Goal: Navigation & Orientation: Find specific page/section

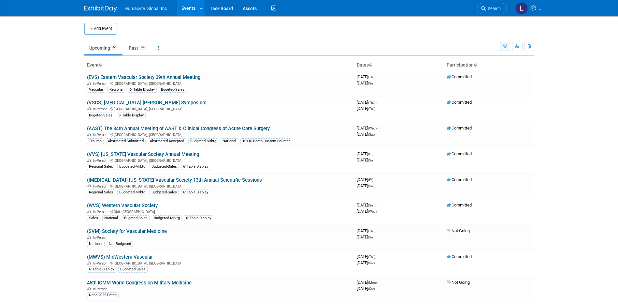
click at [506, 46] on icon "button" at bounding box center [505, 47] width 4 height 4
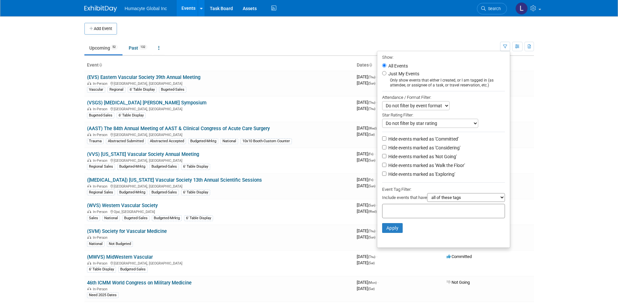
click at [422, 156] on label "Hide events marked as 'Not Going'" at bounding box center [422, 156] width 70 height 7
click at [386, 156] on input "Hide events marked as 'Not Going'" at bounding box center [384, 156] width 4 height 4
checkbox input "true"
click at [390, 232] on button "Apply" at bounding box center [392, 228] width 21 height 10
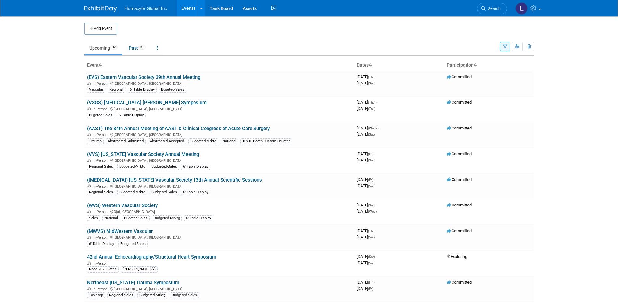
click at [505, 50] on button "button" at bounding box center [505, 46] width 10 height 9
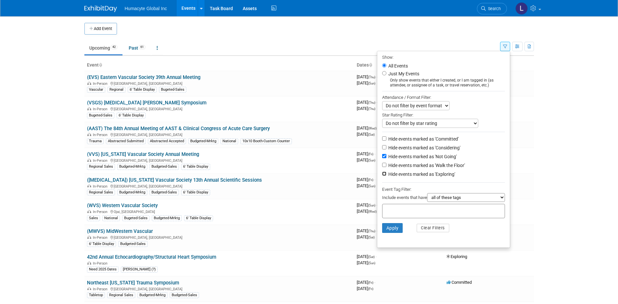
click at [382, 176] on input "Hide events marked as 'Exploring'" at bounding box center [384, 173] width 4 height 4
checkbox input "true"
click at [387, 231] on button "Apply" at bounding box center [392, 228] width 21 height 10
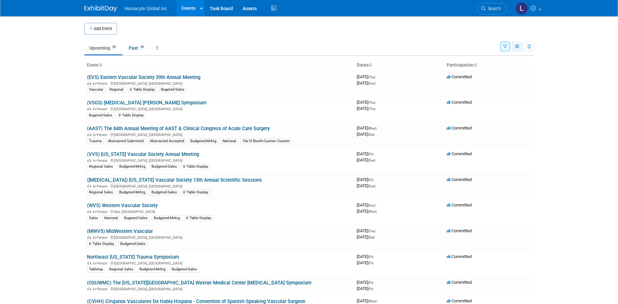
click at [516, 45] on icon "button" at bounding box center [517, 47] width 5 height 4
click at [486, 89] on link "Calendar View" at bounding box center [489, 89] width 55 height 9
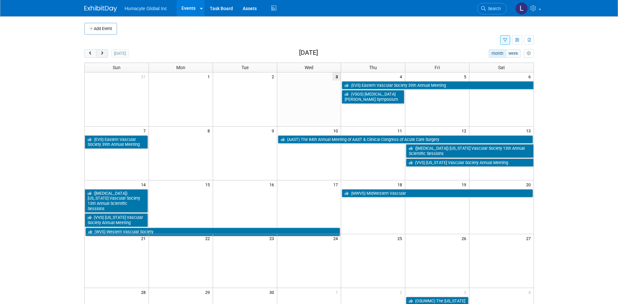
click at [100, 53] on span "next" at bounding box center [102, 53] width 5 height 4
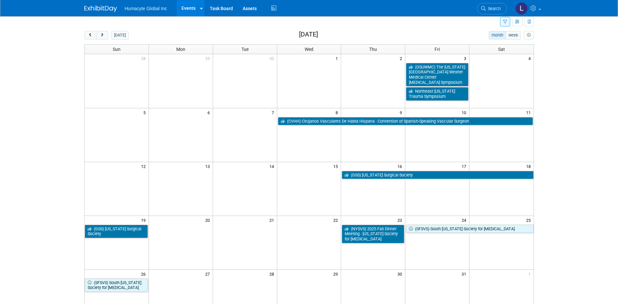
scroll to position [33, 0]
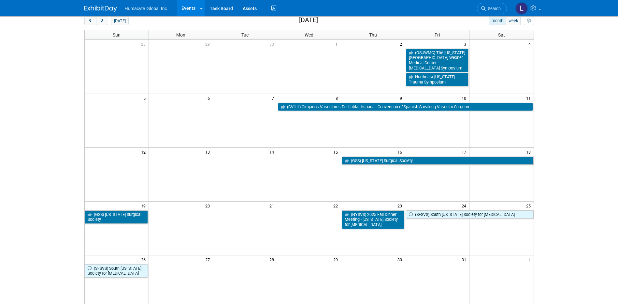
click at [605, 84] on body "Humacyte Global Inc Events Add Event Bulk Upload Events Shareable Event Boards …" at bounding box center [309, 119] width 618 height 304
click at [103, 21] on span "next" at bounding box center [102, 21] width 5 height 4
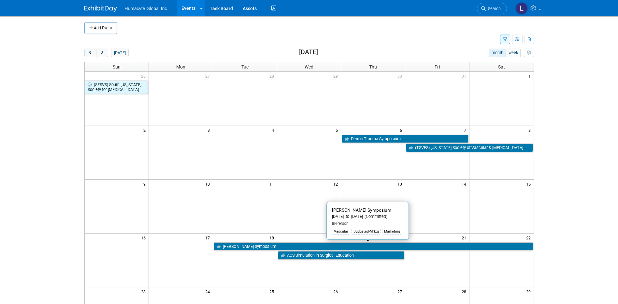
scroll to position [0, 0]
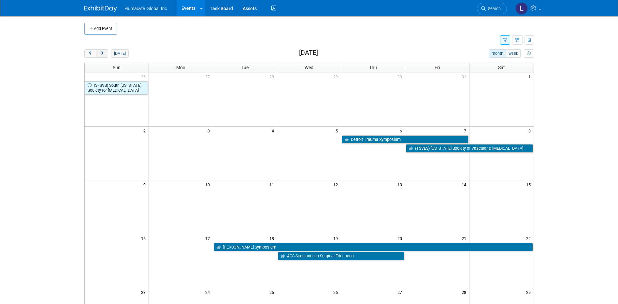
click at [106, 53] on button "next" at bounding box center [102, 53] width 12 height 8
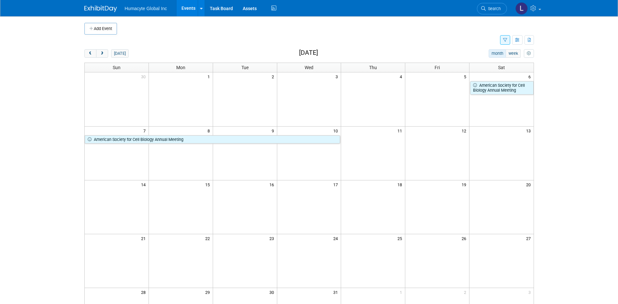
click at [468, 241] on span "26" at bounding box center [465, 238] width 8 height 8
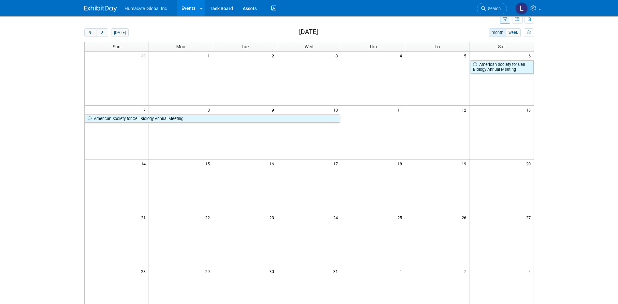
scroll to position [33, 0]
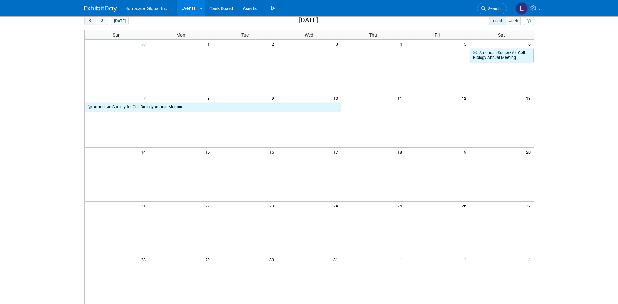
click at [90, 22] on span "prev" at bounding box center [90, 21] width 5 height 4
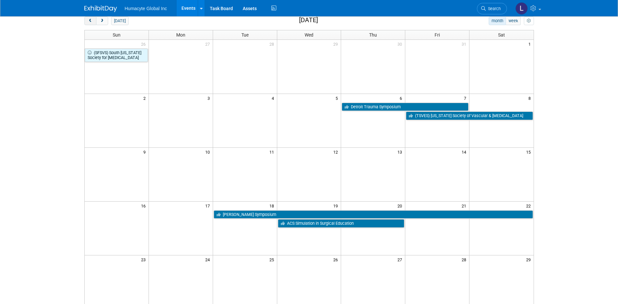
click at [90, 22] on span "prev" at bounding box center [90, 21] width 5 height 4
